Goal: Task Accomplishment & Management: Complete application form

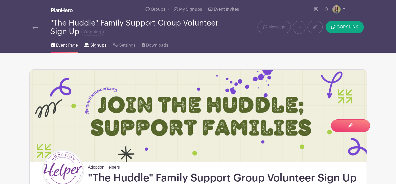
click at [99, 45] on span "Signups" at bounding box center [98, 45] width 16 height 6
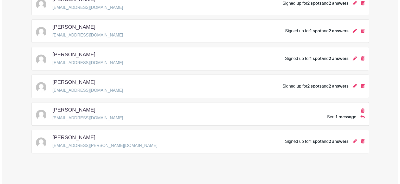
scroll to position [379, 0]
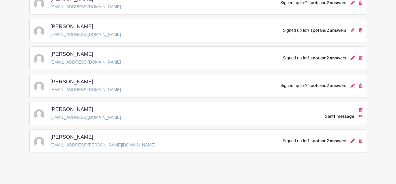
click at [336, 116] on span "1 message" at bounding box center [343, 116] width 21 height 4
click at [351, 139] on icon at bounding box center [352, 140] width 4 height 4
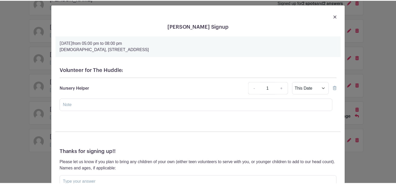
scroll to position [1, 0]
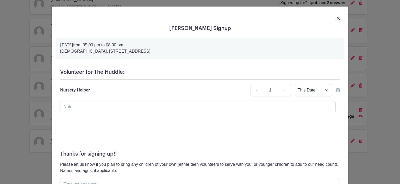
click at [337, 16] on link at bounding box center [338, 18] width 3 height 6
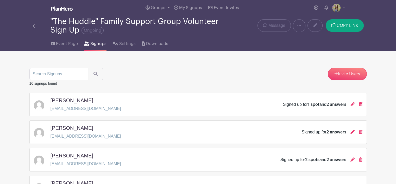
scroll to position [0, 0]
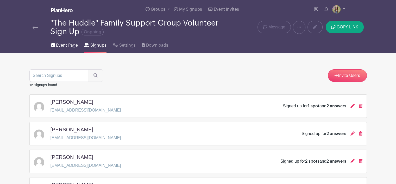
click at [66, 41] on link "Event Page" at bounding box center [64, 44] width 27 height 17
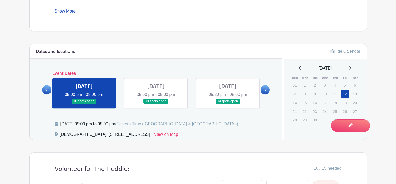
scroll to position [318, 0]
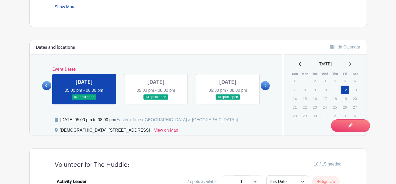
click at [156, 100] on link at bounding box center [156, 100] width 0 height 0
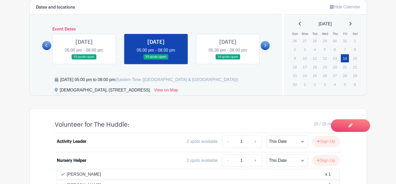
scroll to position [355, 0]
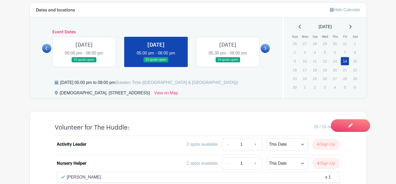
click at [84, 62] on link at bounding box center [84, 62] width 0 height 0
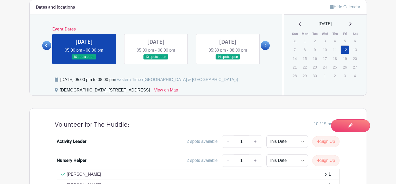
scroll to position [357, 0]
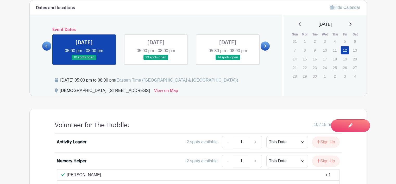
click at [156, 60] on link at bounding box center [156, 60] width 0 height 0
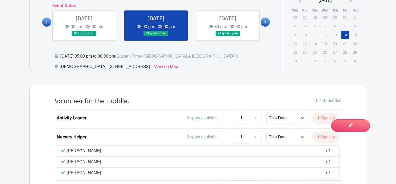
scroll to position [381, 0]
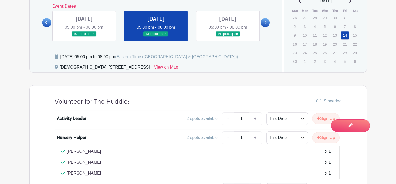
click at [84, 37] on link at bounding box center [84, 37] width 0 height 0
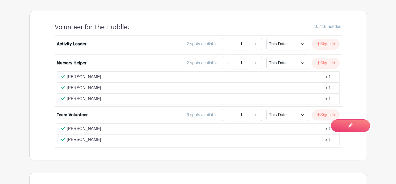
scroll to position [456, 0]
